Goal: Information Seeking & Learning: Learn about a topic

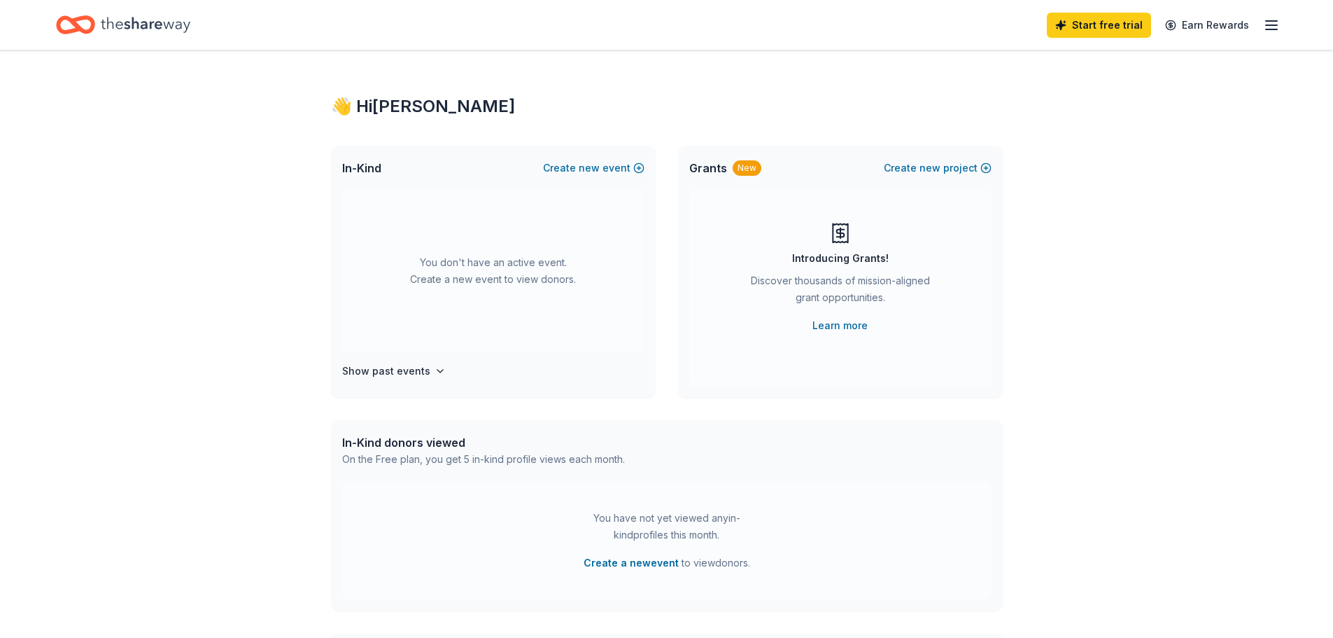
click at [1278, 25] on icon "button" at bounding box center [1271, 25] width 17 height 17
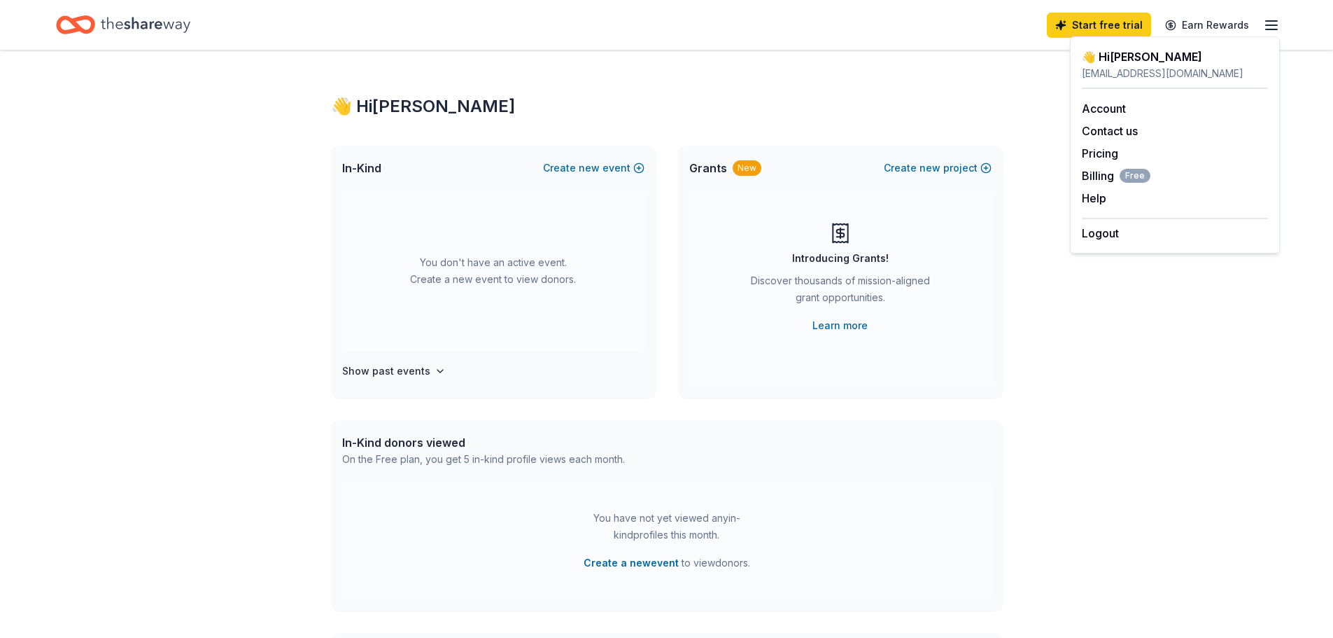
click at [1107, 117] on div "Account Contact us Pricing Billing Free Help Earn rewards" at bounding box center [1175, 153] width 186 height 129
click at [1107, 108] on link "Account" at bounding box center [1104, 108] width 44 height 14
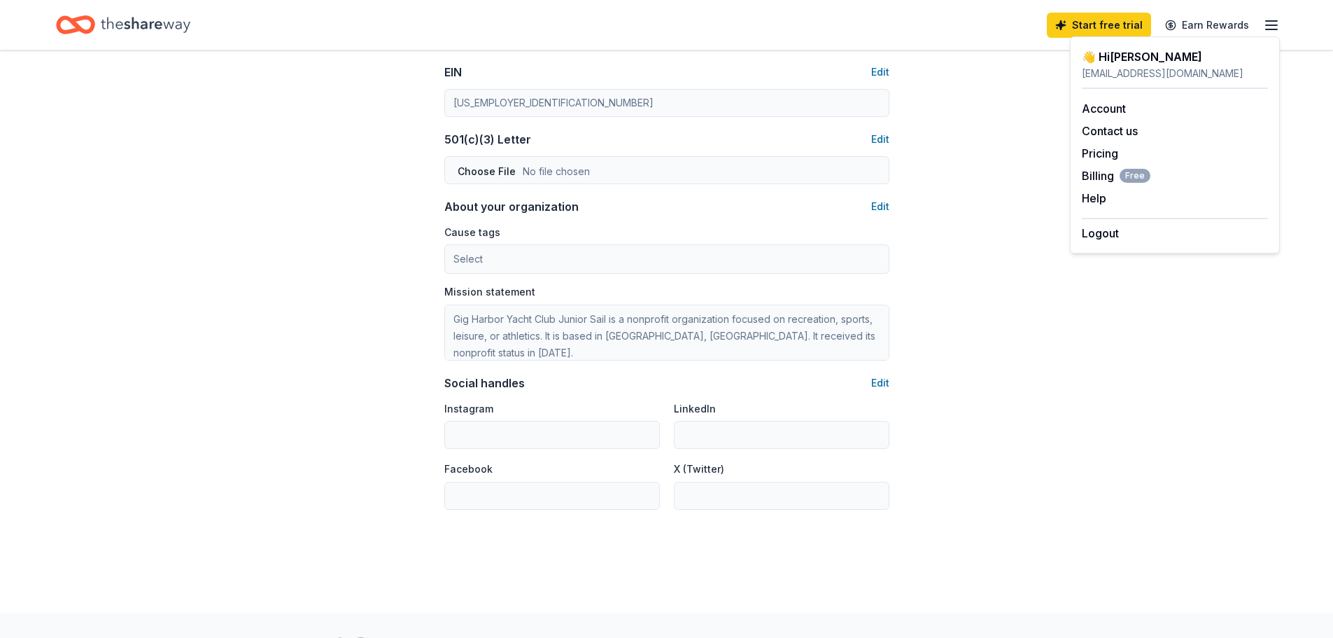
scroll to position [763, 0]
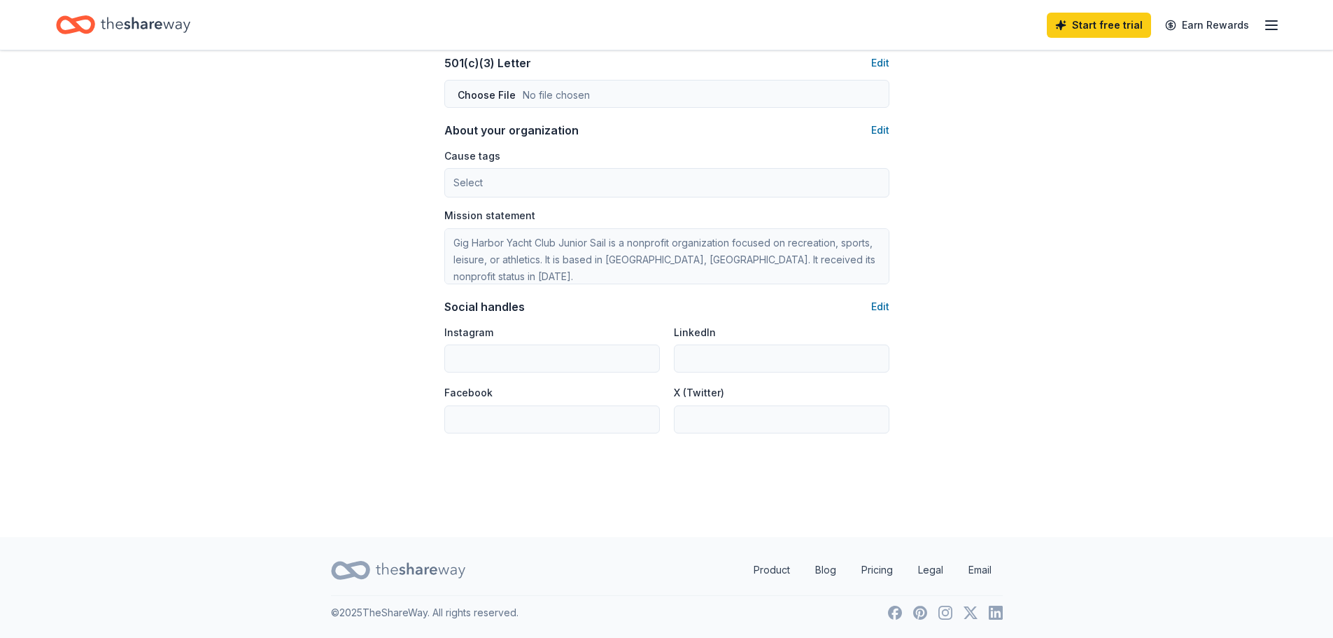
click at [1264, 22] on icon "button" at bounding box center [1271, 25] width 17 height 17
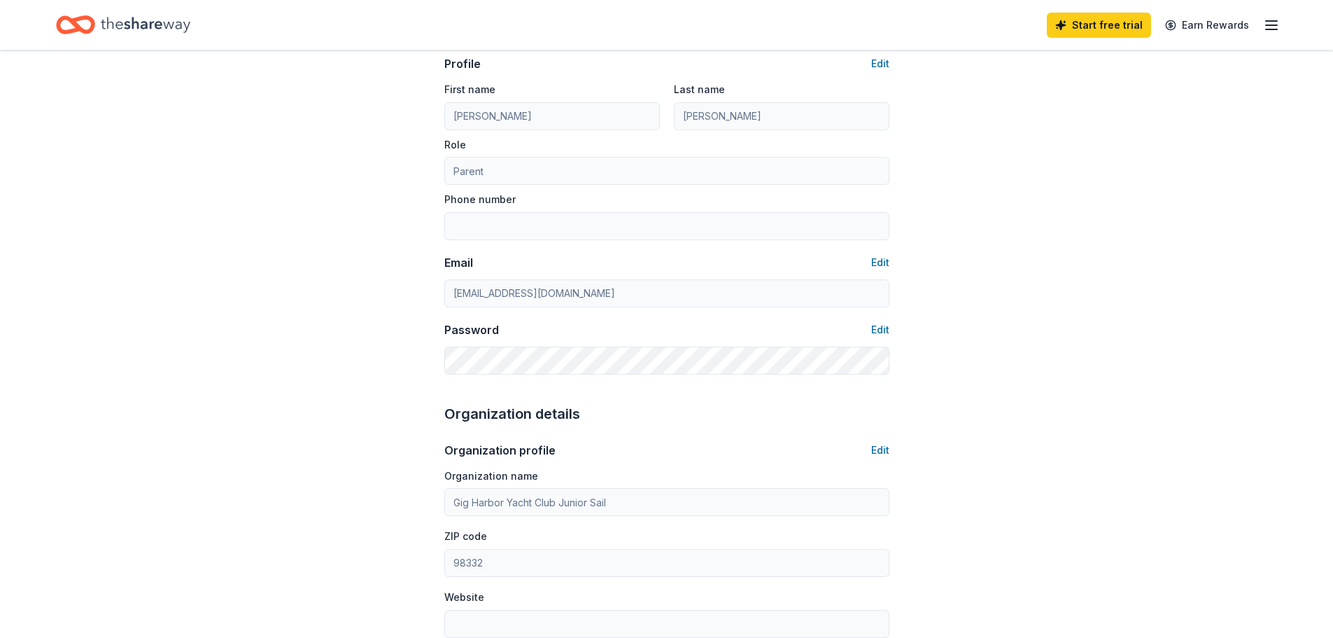
scroll to position [0, 0]
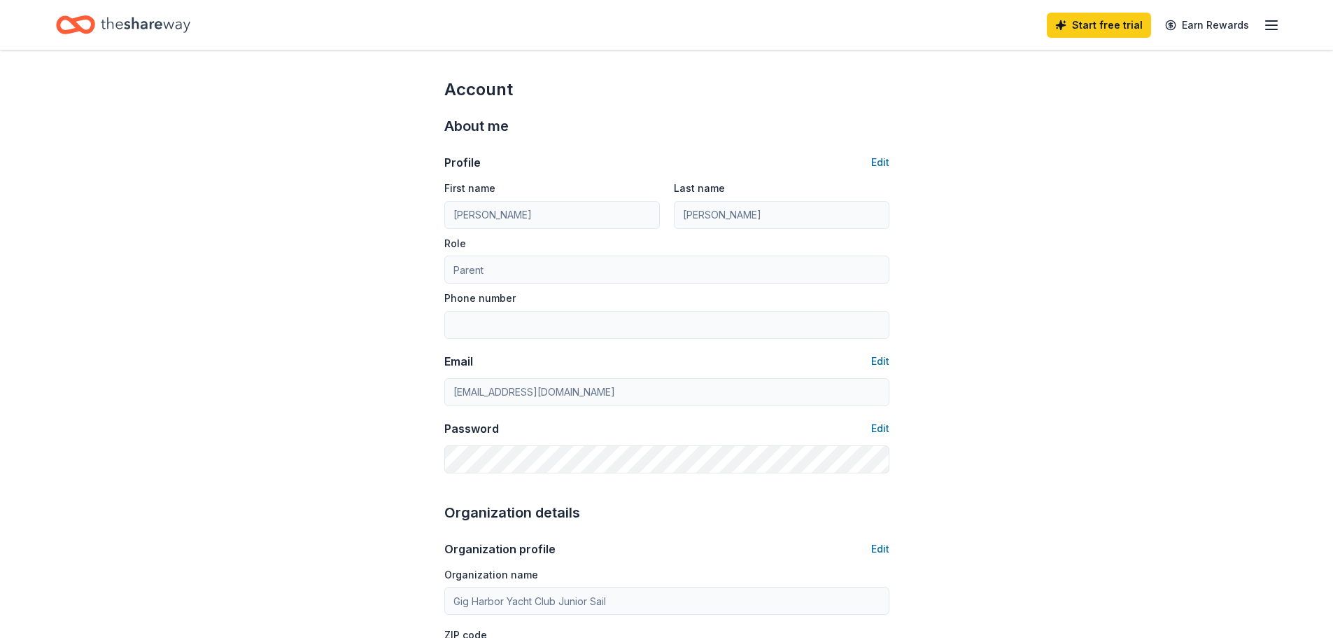
click at [119, 27] on icon "Home" at bounding box center [146, 24] width 90 height 29
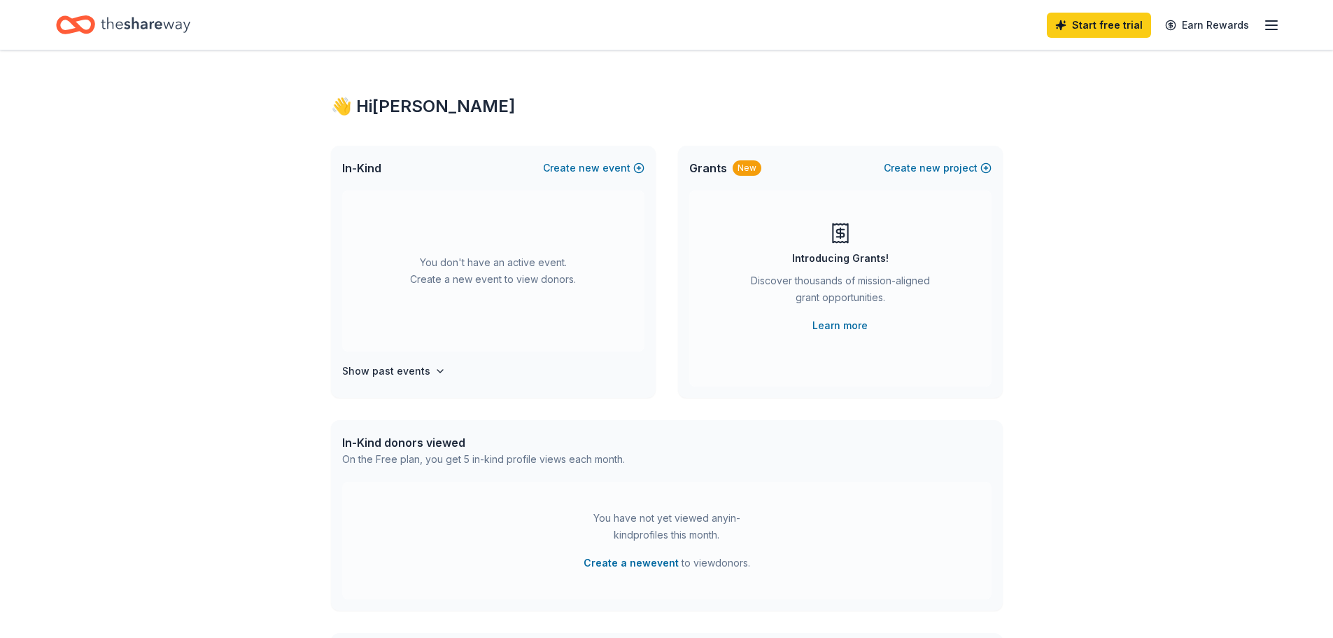
click at [727, 173] on div "Grants New" at bounding box center [725, 168] width 72 height 17
click at [741, 171] on div "New" at bounding box center [747, 167] width 29 height 15
click at [673, 171] on div "In-Kind Create new event You don't have an active event. Create a new event to …" at bounding box center [667, 272] width 672 height 252
click at [835, 322] on link "Learn more" at bounding box center [840, 325] width 55 height 17
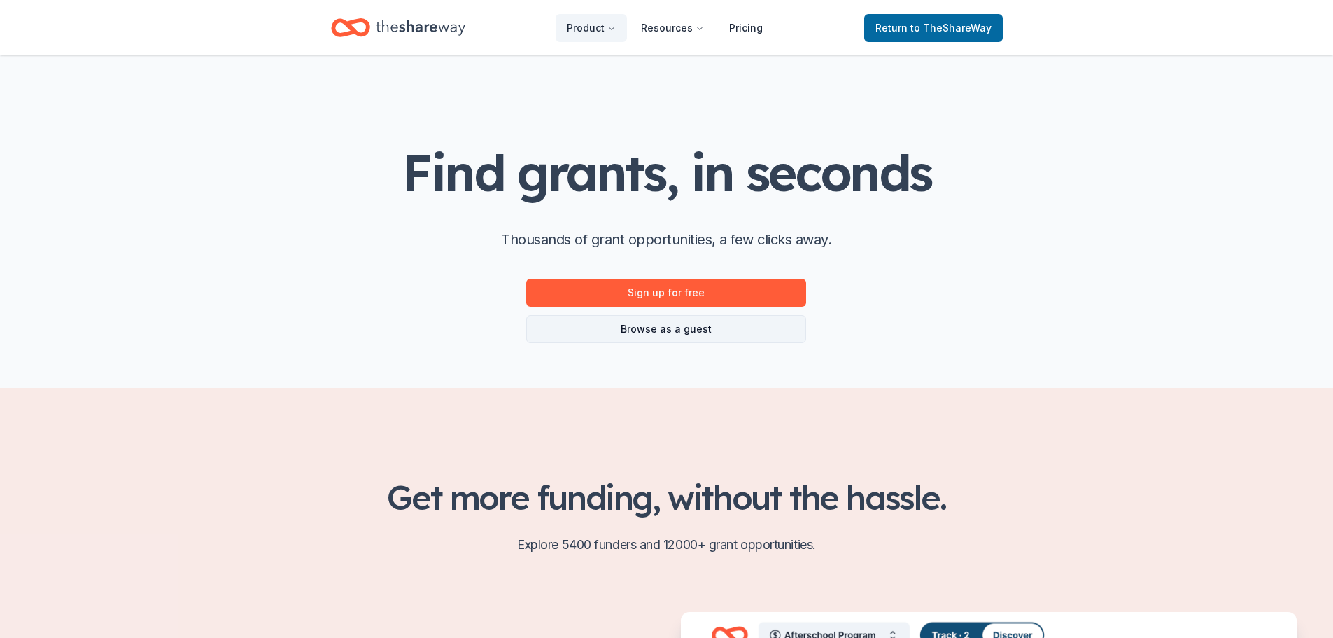
click at [692, 317] on link "Browse as a guest" at bounding box center [666, 329] width 280 height 28
click at [687, 327] on link "Browse as a guest" at bounding box center [666, 329] width 280 height 28
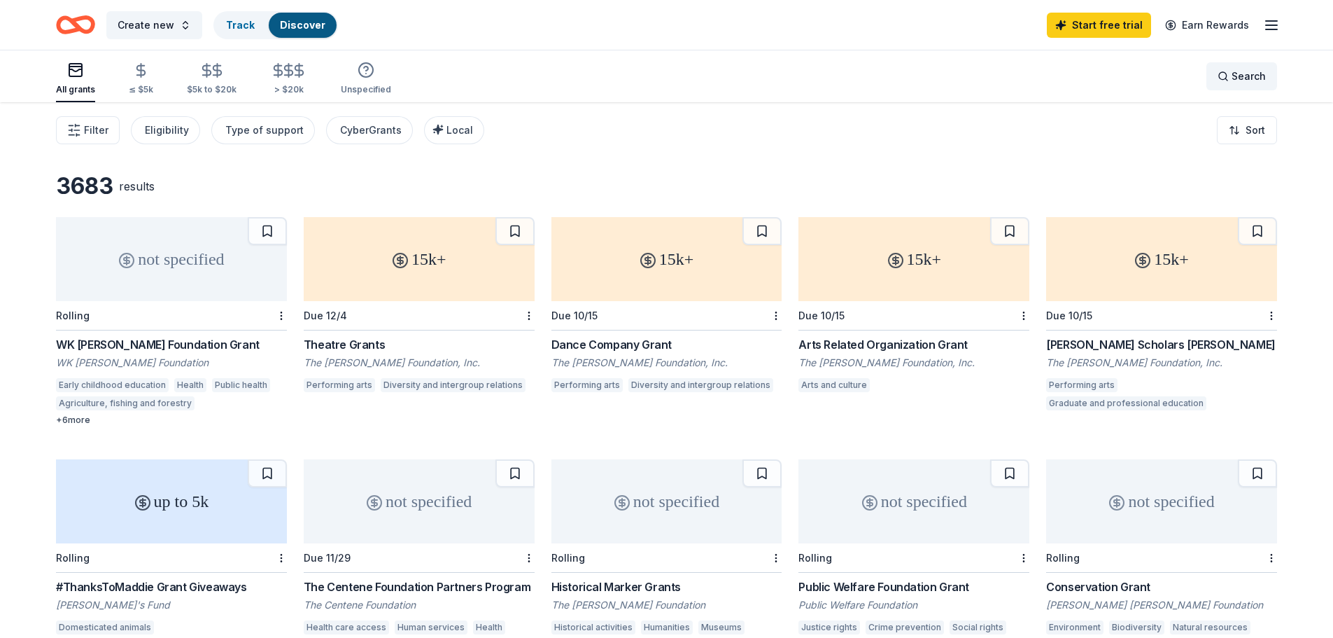
click at [1247, 73] on span "Search" at bounding box center [1249, 76] width 34 height 17
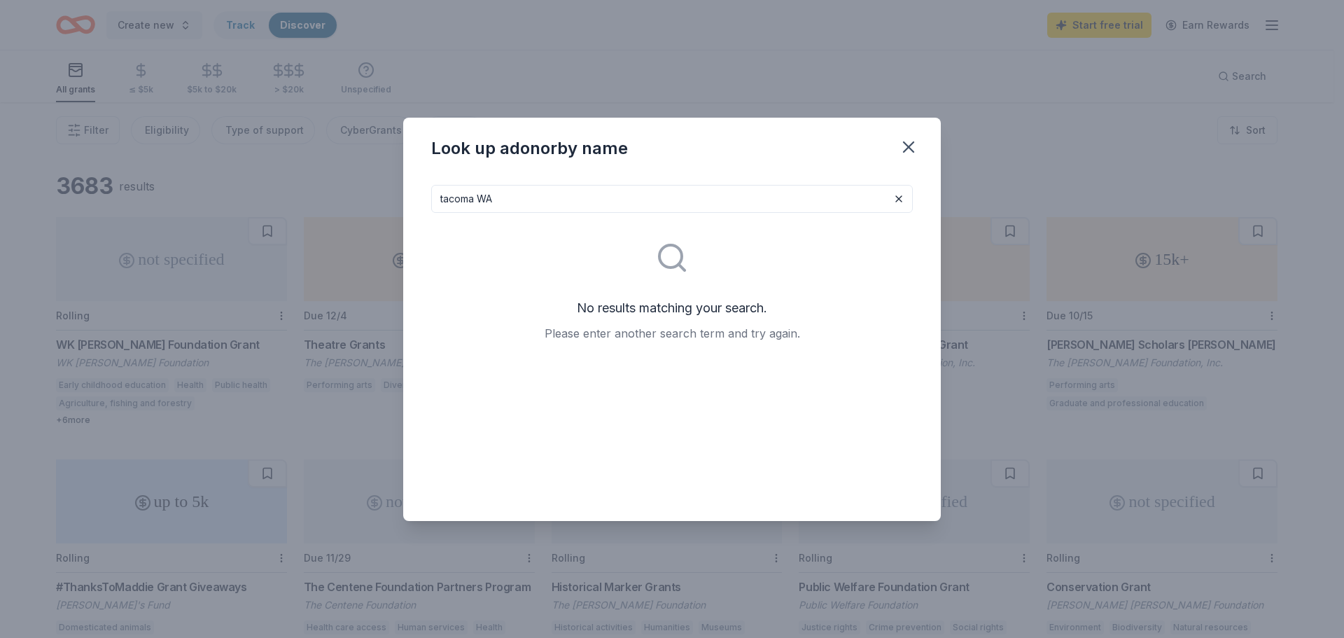
click at [550, 183] on div "tacoma WA No results matching your search. Please enter another search term and…" at bounding box center [672, 347] width 538 height 347
click at [505, 197] on input "tacoma WA" at bounding box center [672, 199] width 482 height 28
drag, startPoint x: 497, startPoint y: 202, endPoint x: 343, endPoint y: 192, distance: 154.3
click at [343, 192] on div "Look up a donor by name tacoma WA No results matching your search. Please enter…" at bounding box center [672, 319] width 1344 height 638
type input "f"
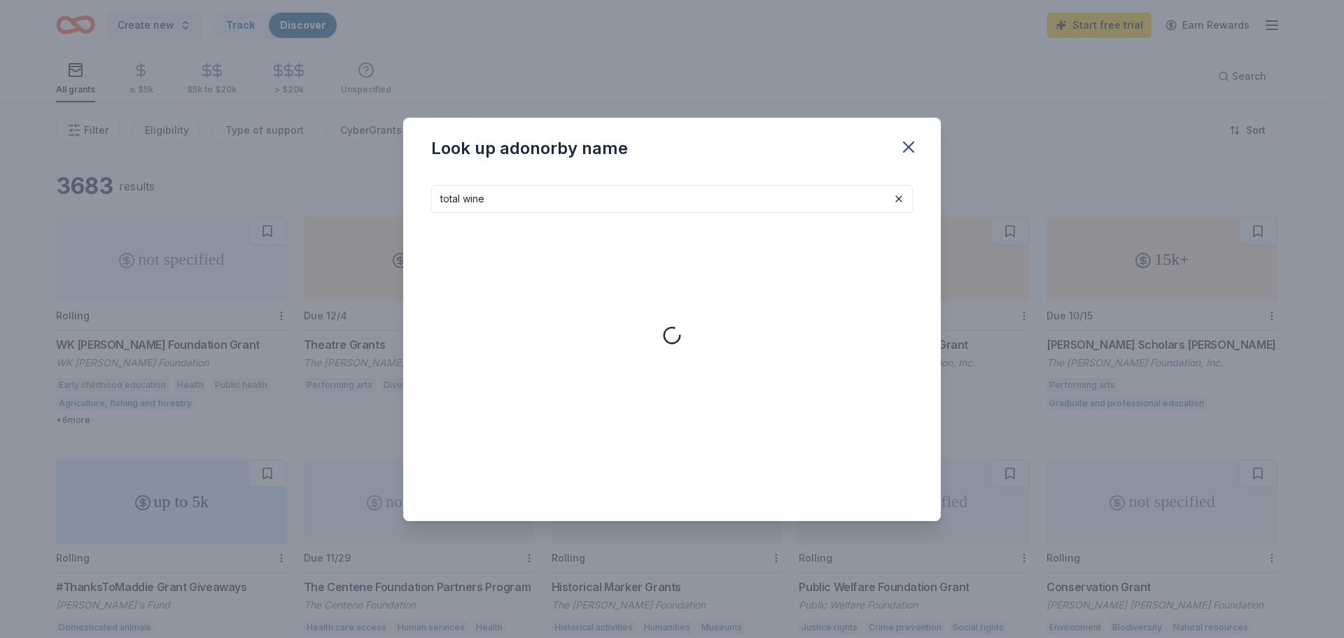
type input "total wine"
click at [904, 141] on icon "button" at bounding box center [909, 147] width 20 height 20
